Goal: Information Seeking & Learning: Find specific fact

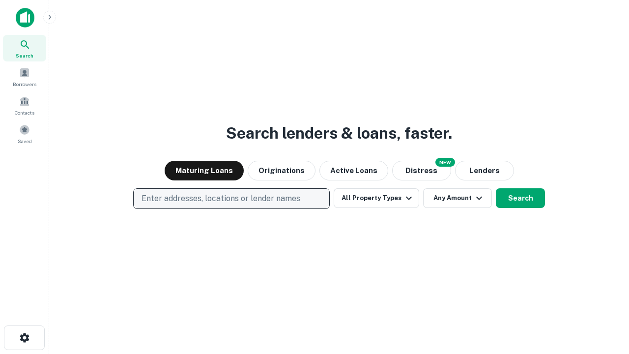
click at [231, 198] on p "Enter addresses, locations or lender names" at bounding box center [220, 199] width 159 height 12
type input "**********"
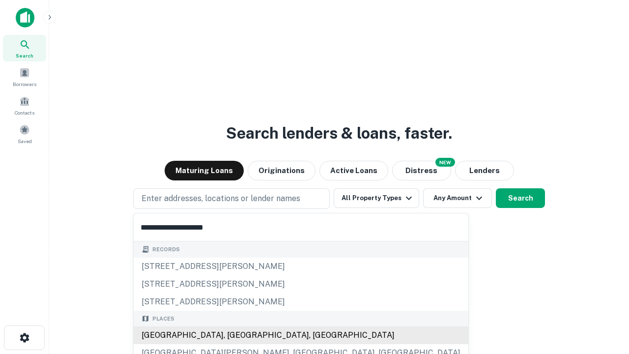
click at [235, 335] on div "Santa Monica, CA, USA" at bounding box center [301, 335] width 335 height 18
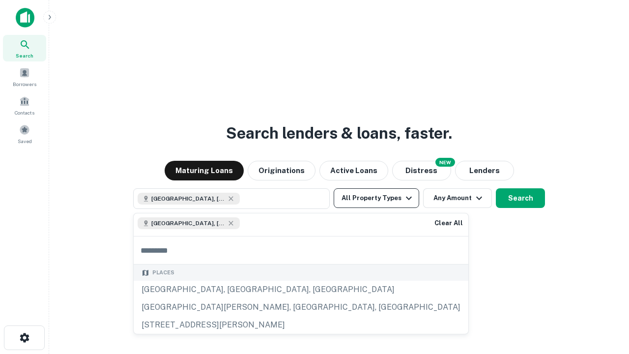
click at [376, 198] on button "All Property Types" at bounding box center [376, 198] width 85 height 20
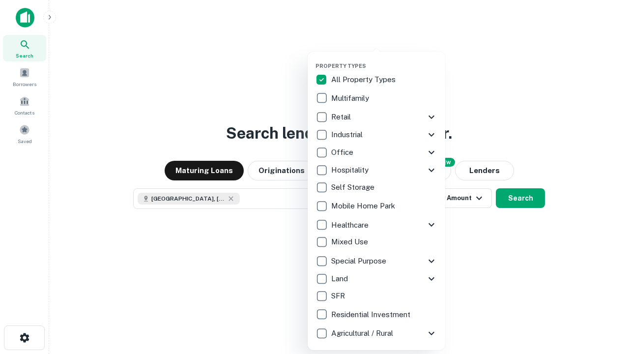
click at [384, 59] on button "button" at bounding box center [384, 59] width 138 height 0
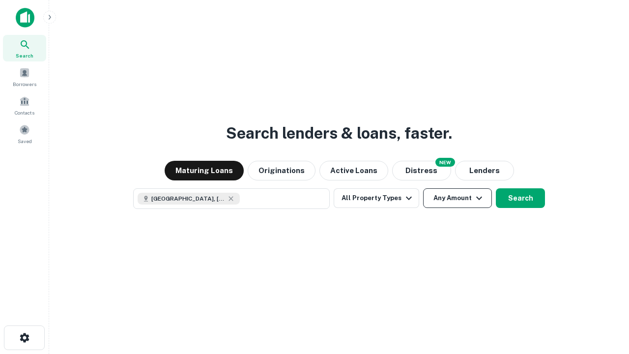
click at [423, 188] on button "Any Amount" at bounding box center [457, 198] width 69 height 20
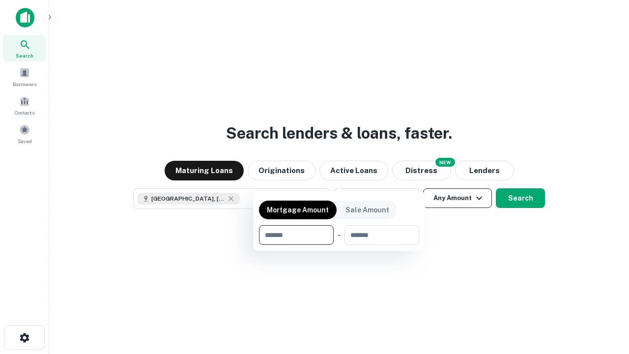
scroll to position [16, 0]
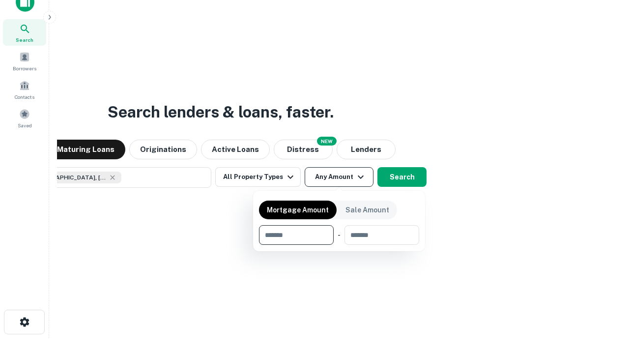
type input "*******"
click at [339, 245] on button "button" at bounding box center [339, 245] width 160 height 0
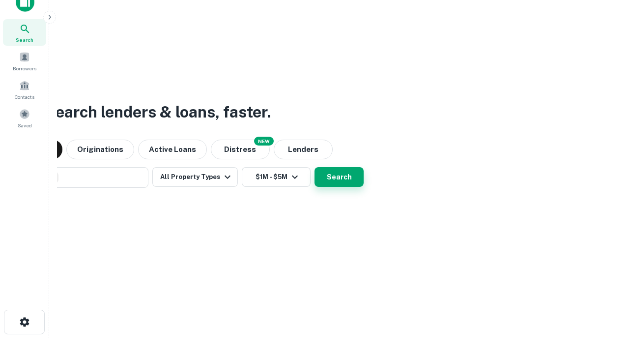
click at [314, 167] on button "Search" at bounding box center [338, 177] width 49 height 20
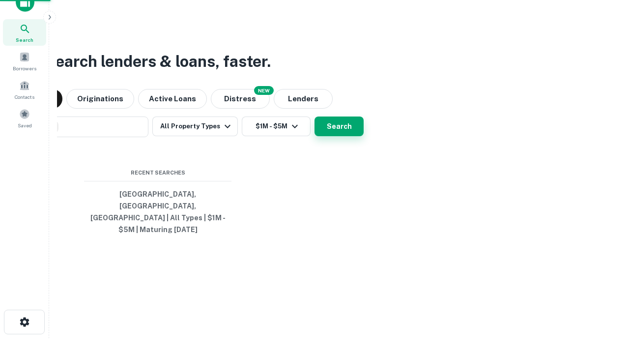
scroll to position [32, 278]
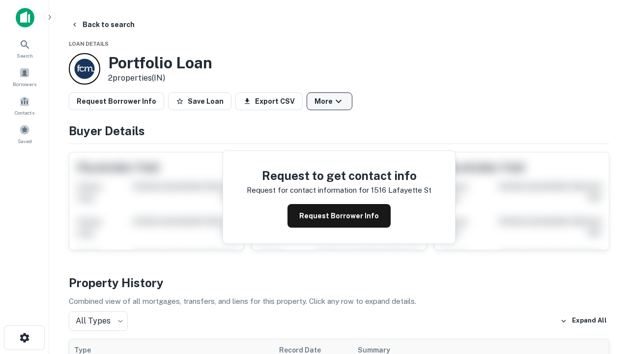
click at [329, 101] on button "More" at bounding box center [330, 101] width 46 height 18
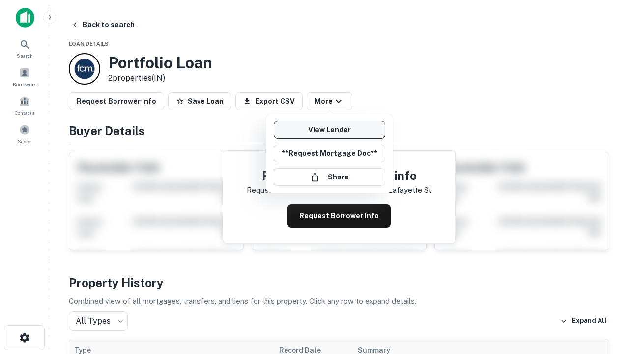
click at [329, 130] on link "View Lender" at bounding box center [330, 130] width 112 height 18
